Goal: Use online tool/utility: Utilize a website feature to perform a specific function

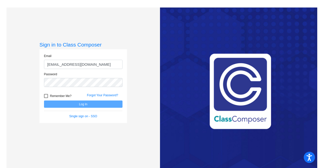
type input "[EMAIL_ADDRESS][DOMAIN_NAME]"
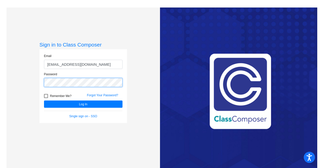
click at [83, 104] on button "Log In" at bounding box center [83, 104] width 79 height 7
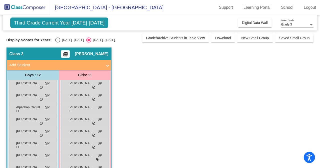
click at [58, 40] on div "Select an option" at bounding box center [57, 40] width 5 height 5
click at [58, 43] on input "[DATE] - [DATE]" at bounding box center [58, 43] width 0 height 0
radio input "true"
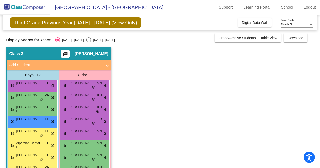
click at [86, 39] on div "Select an option" at bounding box center [88, 40] width 5 height 5
click at [89, 43] on input "[DATE] - [DATE]" at bounding box center [89, 43] width 0 height 0
radio input "true"
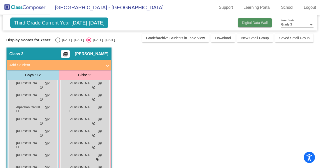
click at [247, 24] on span "Digital Data Wall" at bounding box center [255, 23] width 26 height 4
click at [57, 40] on div "Select an option" at bounding box center [57, 40] width 5 height 5
click at [58, 43] on input "[DATE] - [DATE]" at bounding box center [58, 43] width 0 height 0
radio input "true"
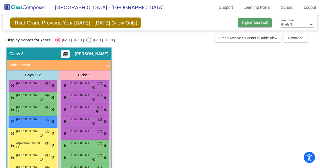
click at [256, 24] on span "Digital Data Wall" at bounding box center [255, 23] width 26 height 4
